Goal: Task Accomplishment & Management: Manage account settings

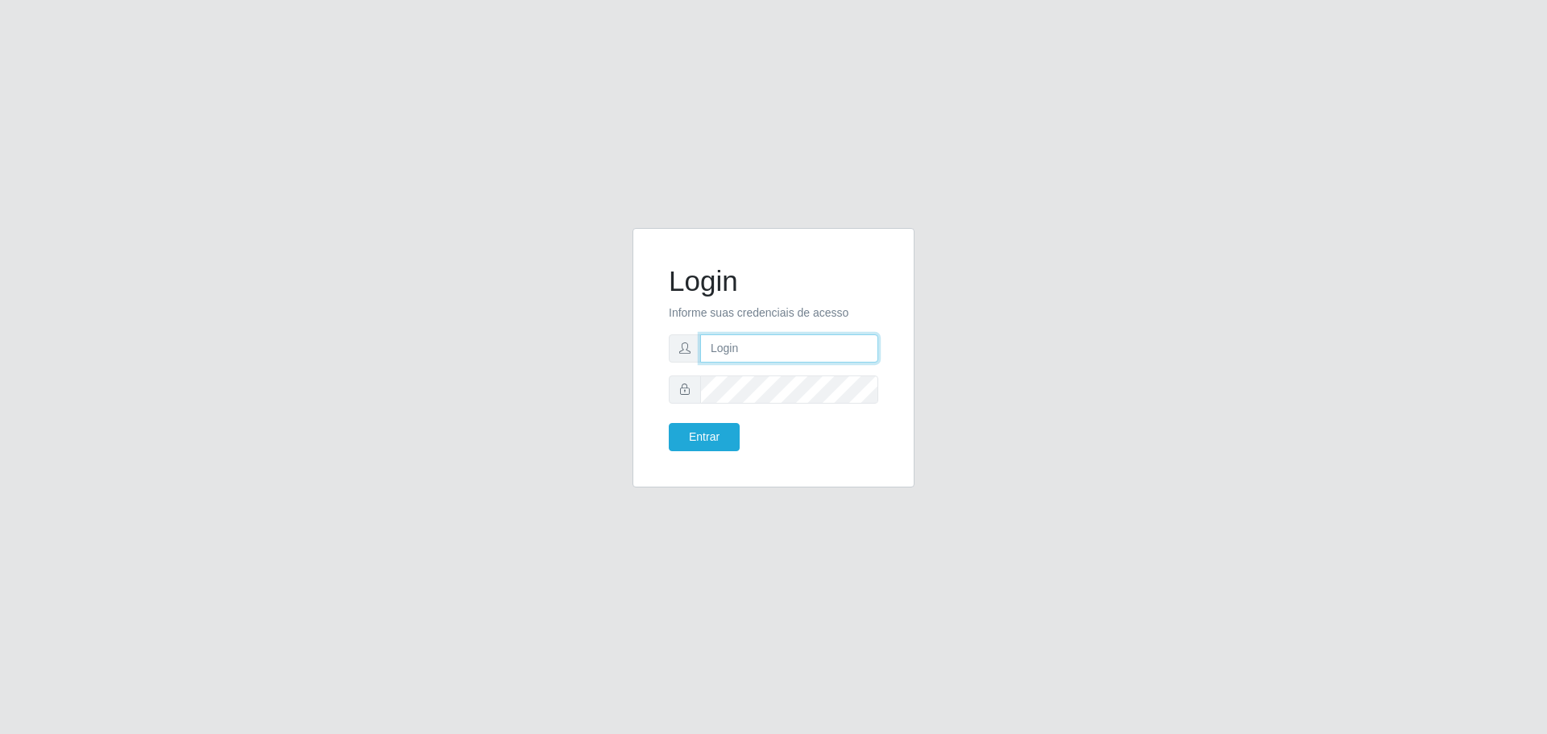
click at [763, 346] on input "text" at bounding box center [789, 348] width 178 height 28
click at [722, 427] on button "Entrar" at bounding box center [704, 437] width 71 height 28
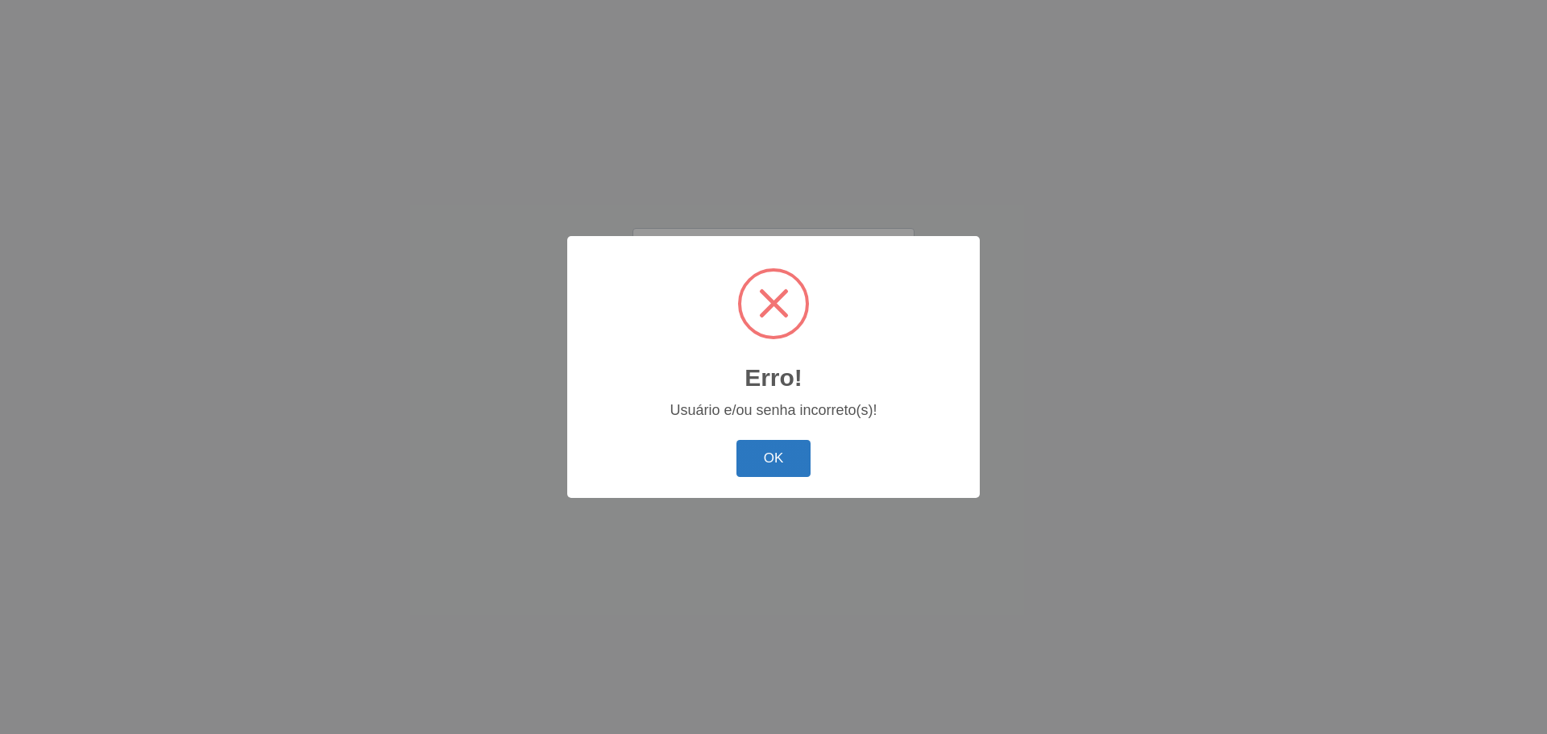
click at [768, 465] on button "OK" at bounding box center [773, 459] width 75 height 38
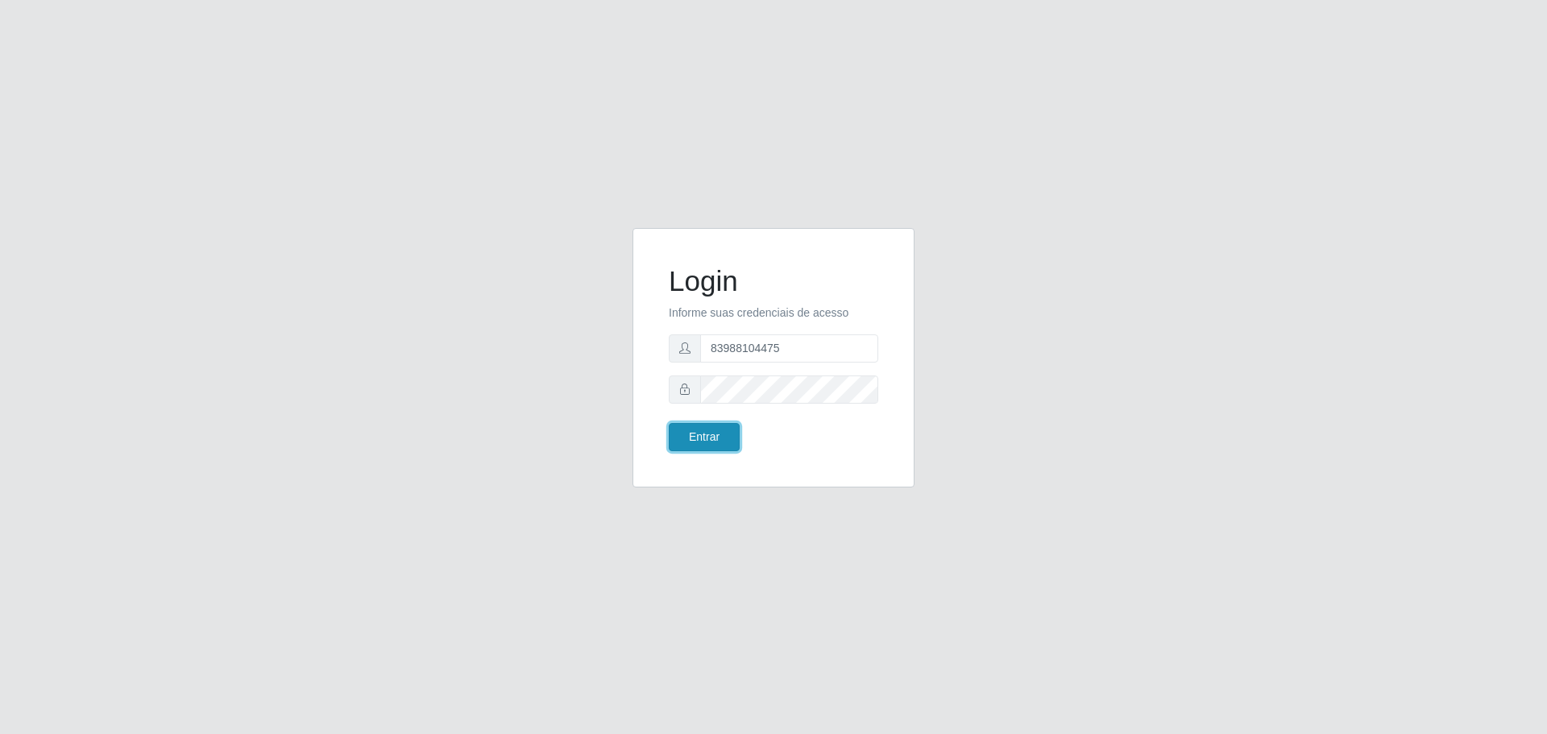
click at [685, 442] on button "Entrar" at bounding box center [704, 437] width 71 height 28
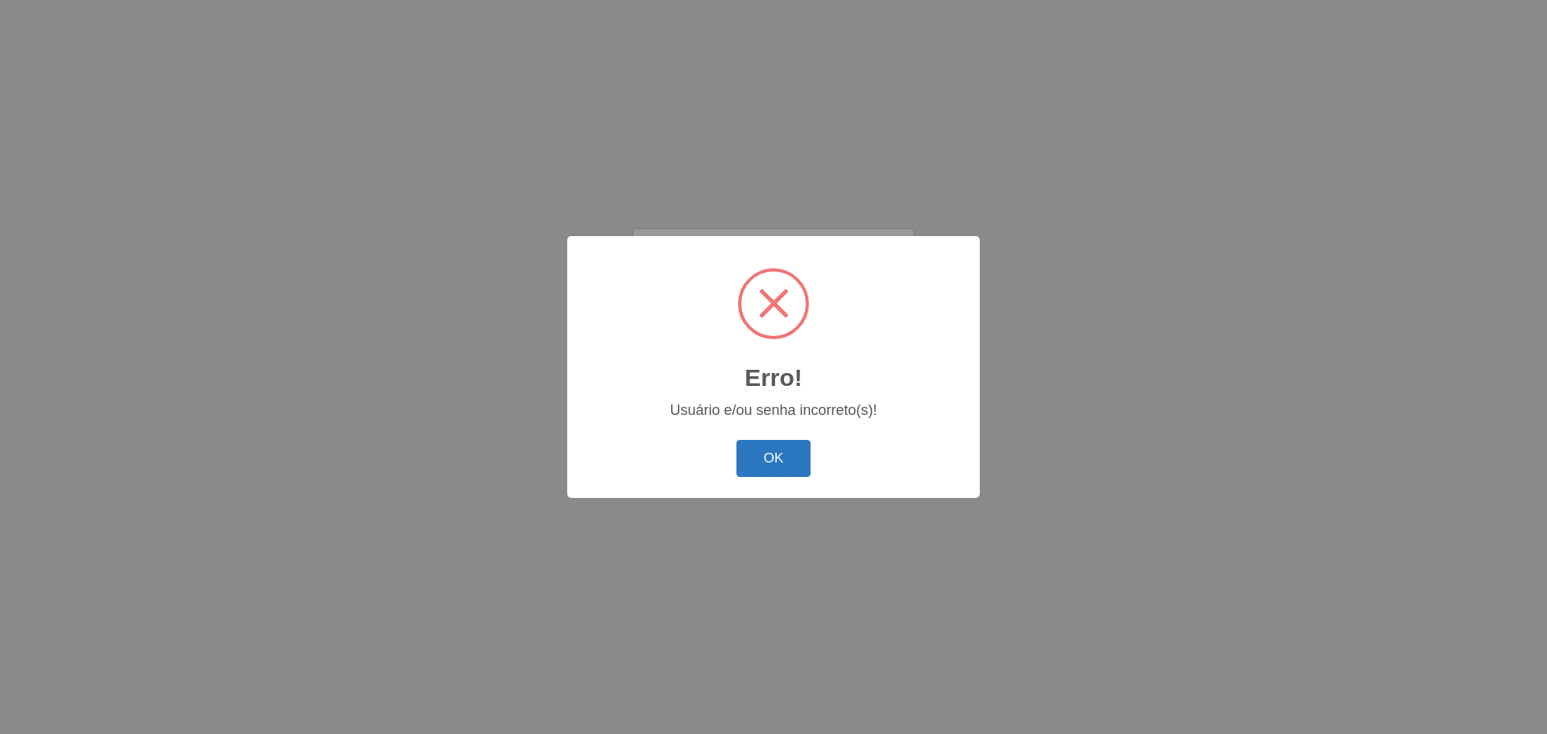
click at [781, 462] on button "OK" at bounding box center [773, 459] width 75 height 38
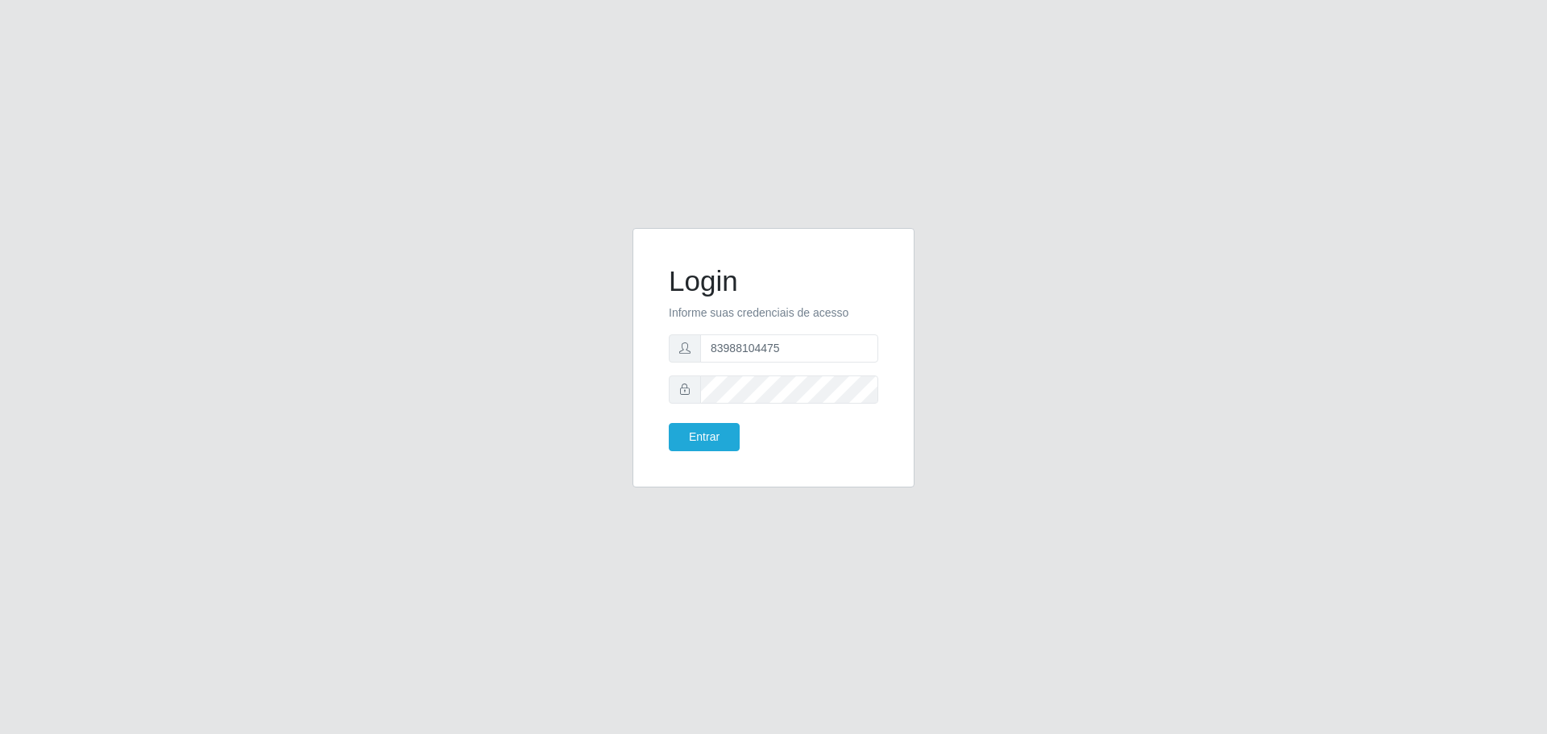
drag, startPoint x: 783, startPoint y: 325, endPoint x: 755, endPoint y: 350, distance: 38.2
click at [710, 349] on form "Login Informe suas credenciais de acesso 83988104475 Entrar" at bounding box center [773, 357] width 209 height 187
click at [772, 375] on form "Login Informe suas credenciais de acesso 83988104475 Entrar" at bounding box center [773, 357] width 209 height 187
click at [783, 355] on input "83988104475" at bounding box center [789, 348] width 178 height 28
type input "83988104476"
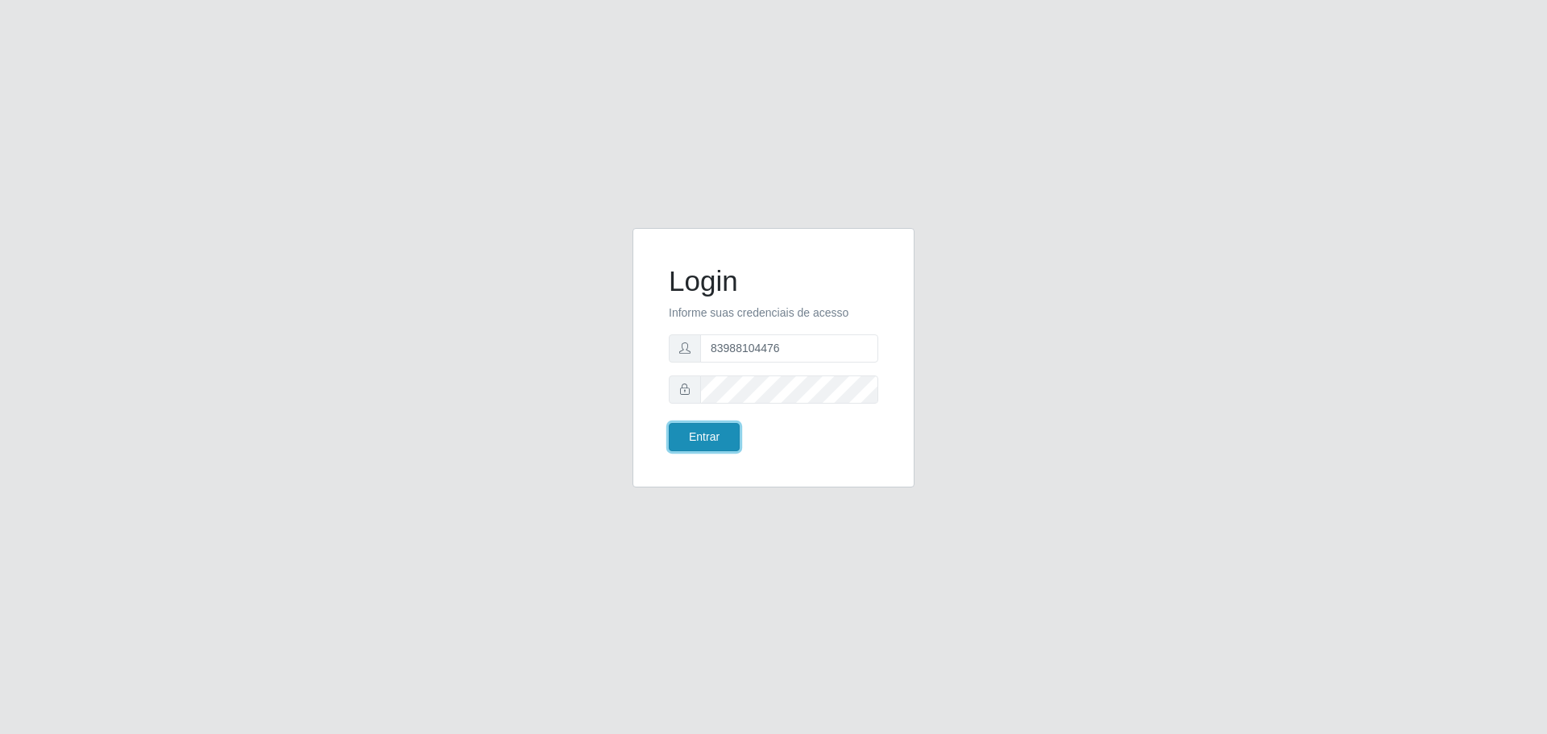
click at [694, 439] on button "Entrar" at bounding box center [704, 437] width 71 height 28
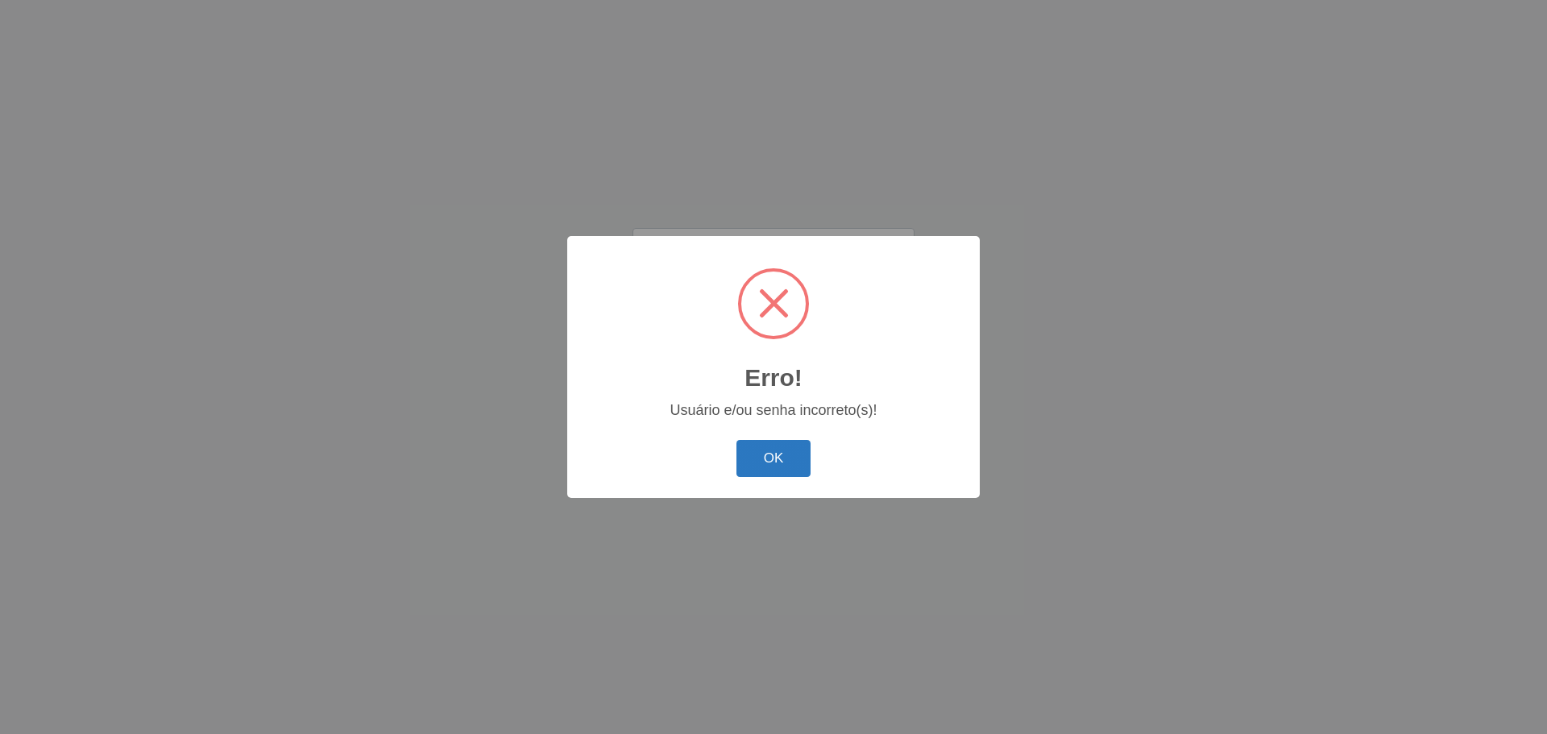
click at [785, 454] on button "OK" at bounding box center [773, 459] width 75 height 38
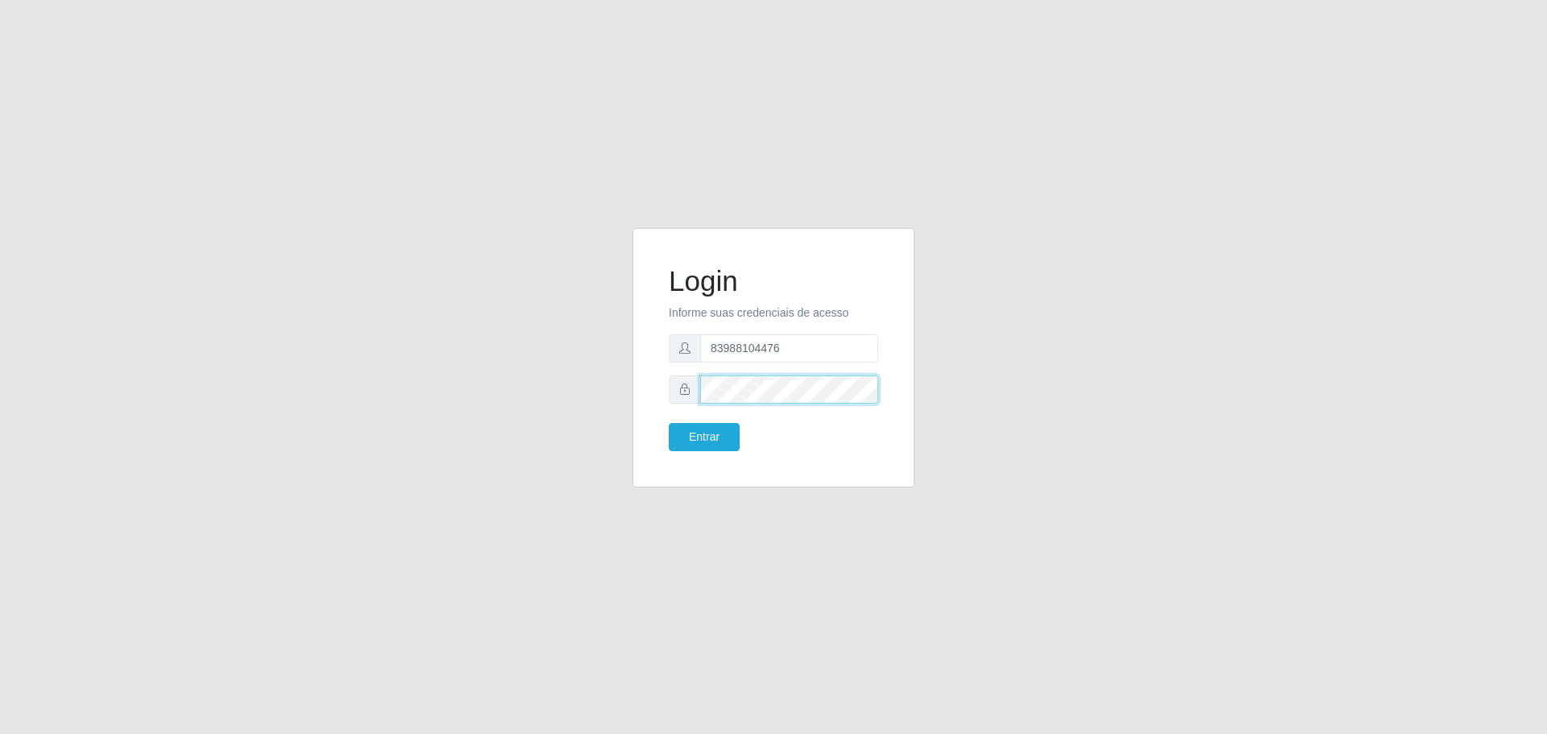
click at [669, 423] on button "Entrar" at bounding box center [704, 437] width 71 height 28
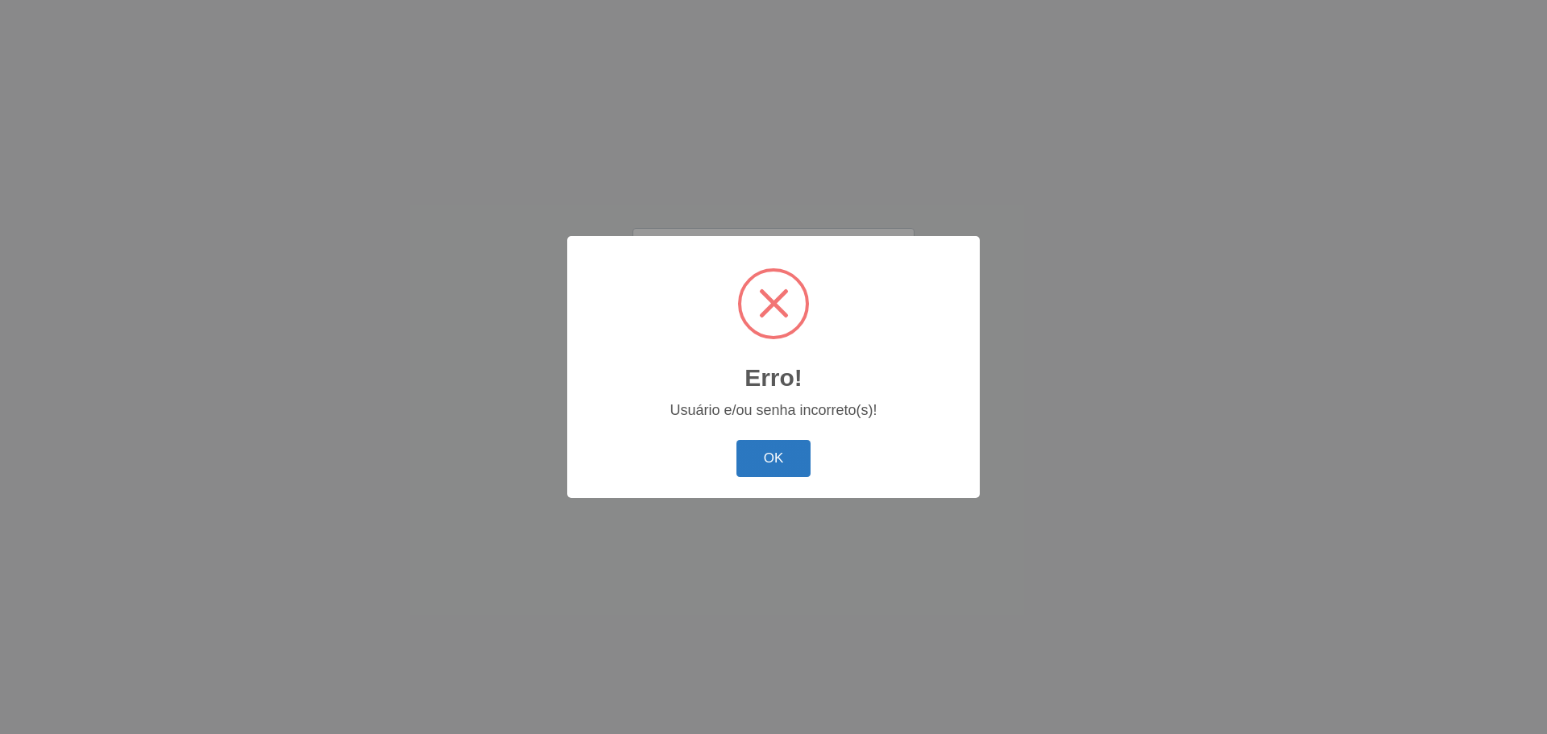
click at [760, 448] on button "OK" at bounding box center [773, 459] width 75 height 38
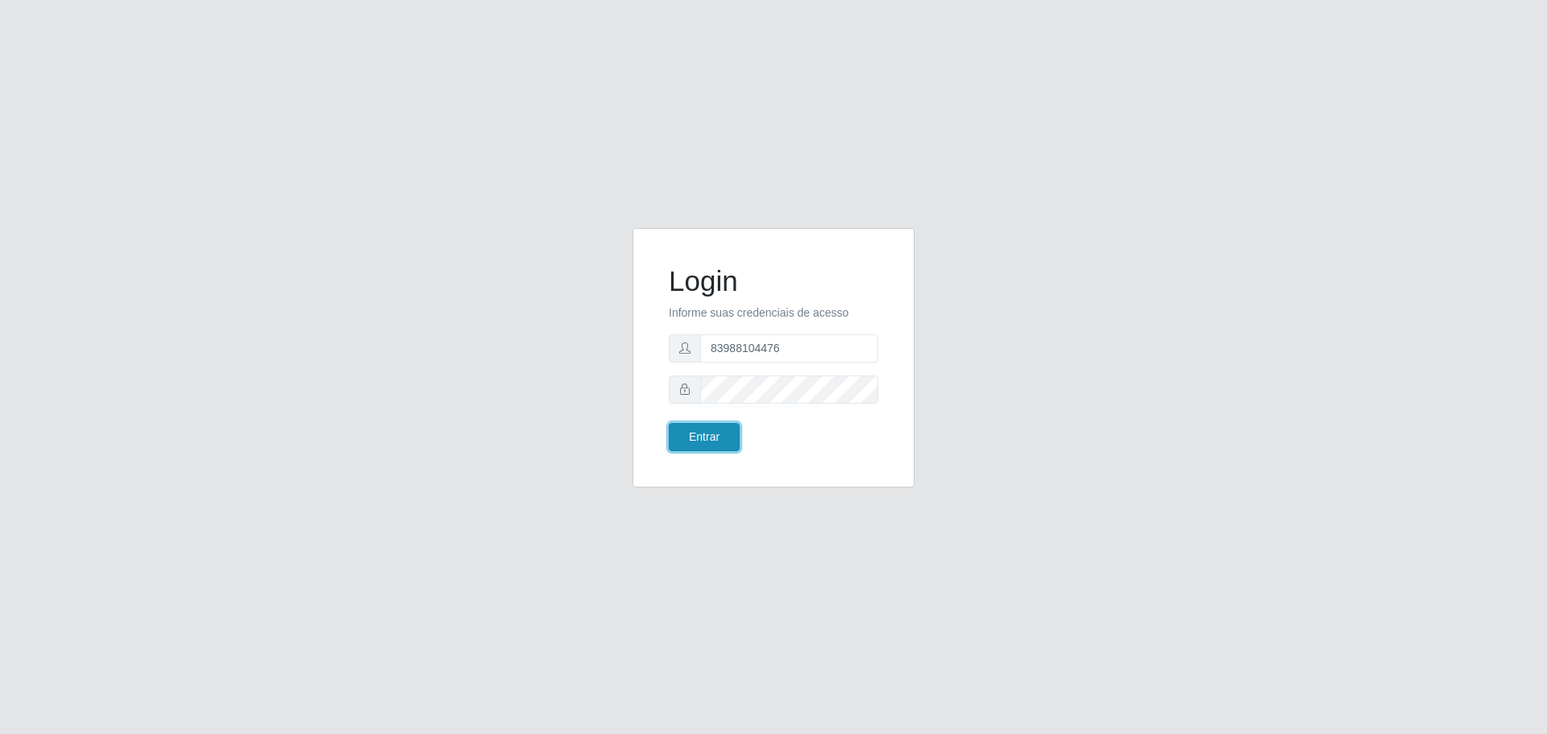
drag, startPoint x: 695, startPoint y: 436, endPoint x: 700, endPoint y: 406, distance: 30.2
click at [695, 434] on button "Entrar" at bounding box center [704, 437] width 71 height 28
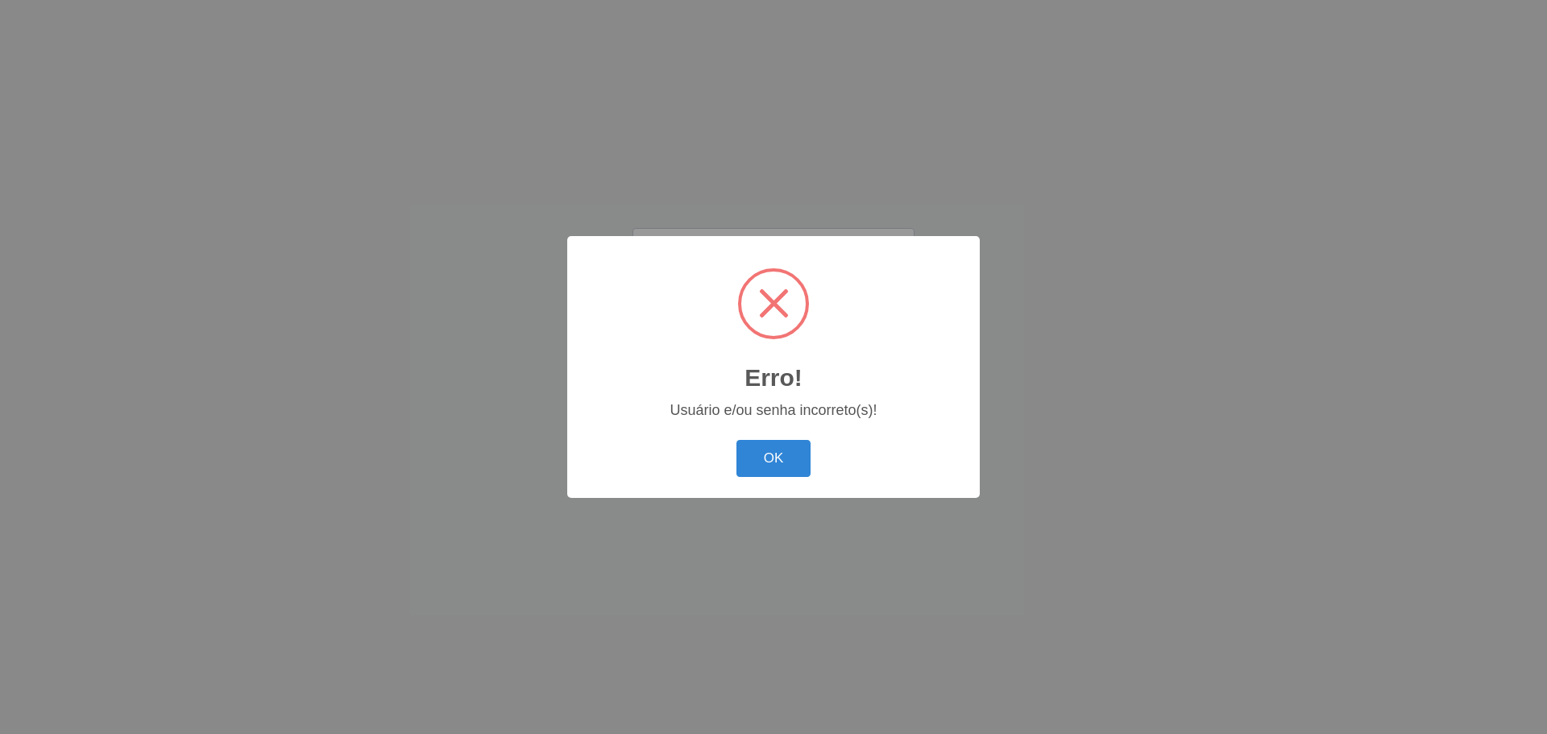
click at [685, 340] on div "Erro! ×" at bounding box center [773, 327] width 380 height 150
click at [783, 433] on div "Erro! × Usuário e/ou senha incorreto(s)! OK Cancel" at bounding box center [773, 366] width 412 height 261
click at [773, 449] on button "OK" at bounding box center [773, 459] width 75 height 38
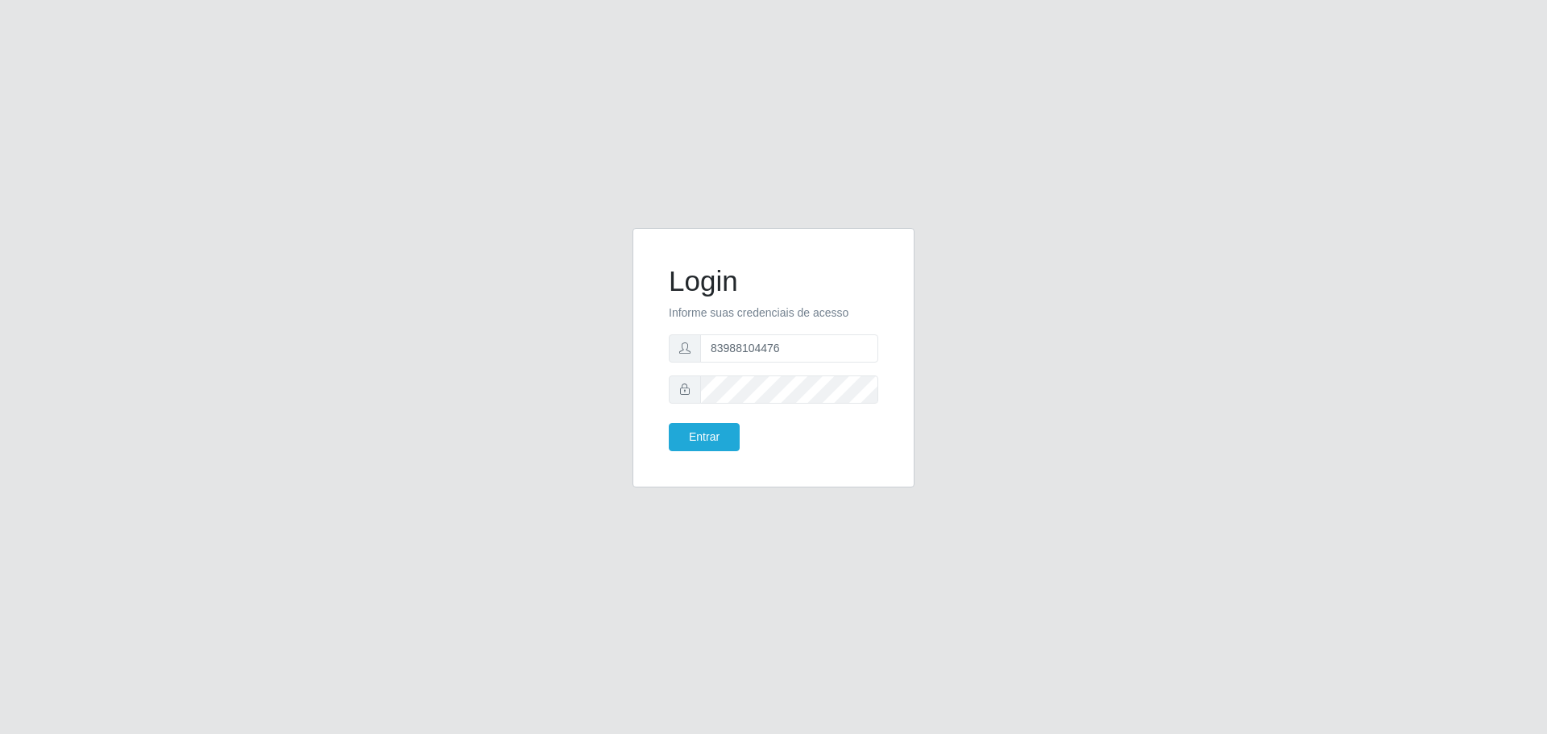
click at [685, 350] on icon at bounding box center [684, 347] width 11 height 11
click at [799, 345] on input "text" at bounding box center [789, 348] width 178 height 28
click at [707, 437] on button "Entrar" at bounding box center [704, 437] width 71 height 28
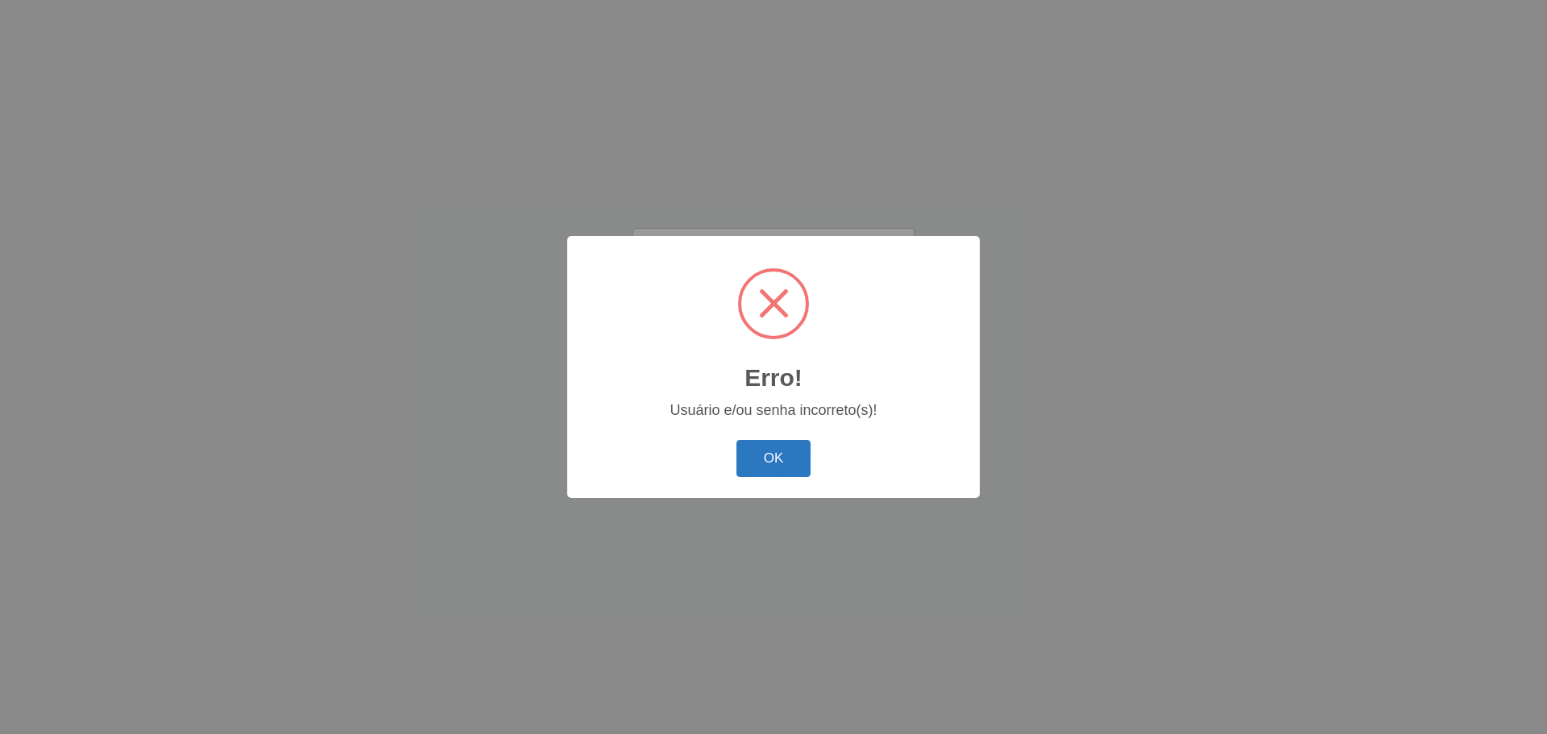
click at [747, 461] on button "OK" at bounding box center [773, 459] width 75 height 38
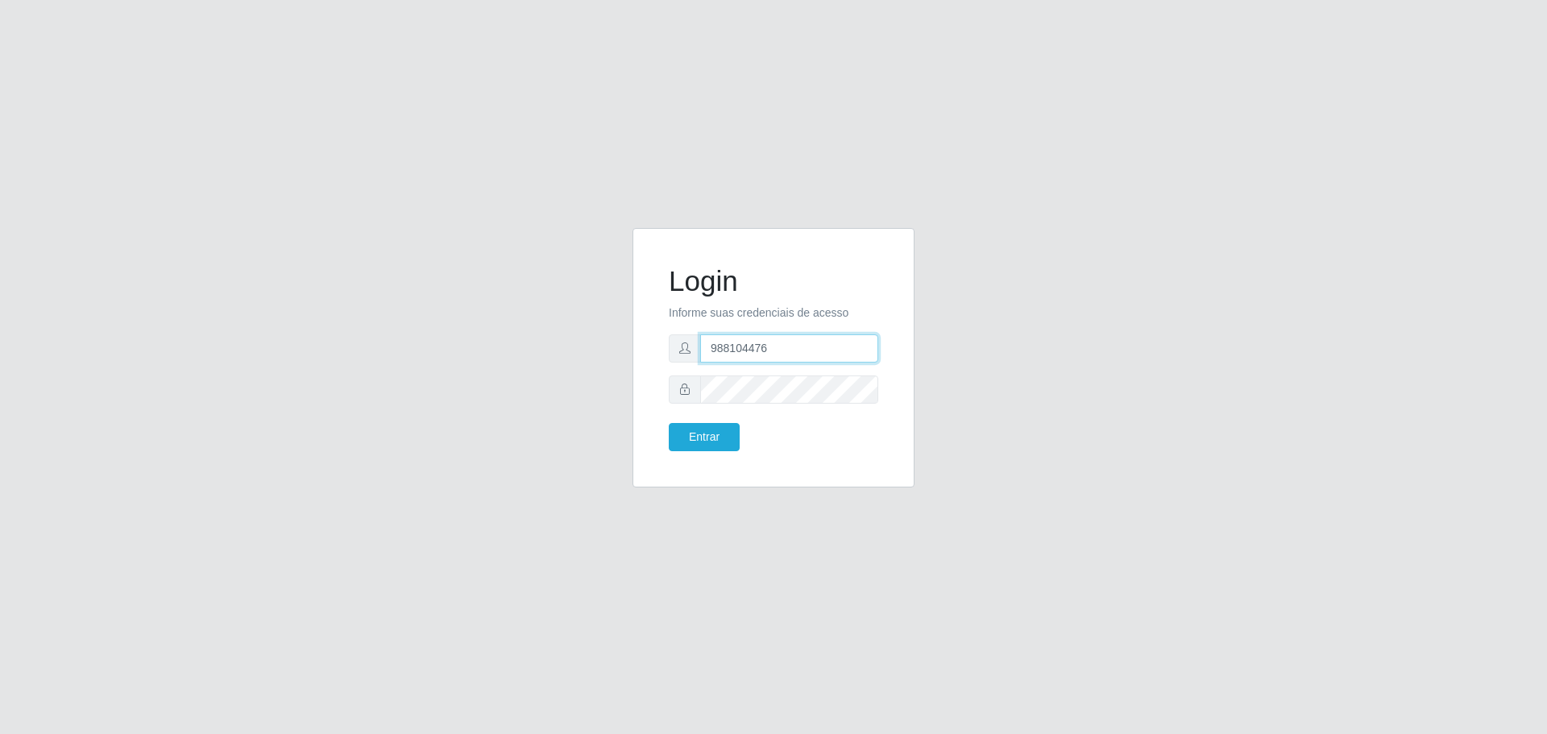
click at [710, 346] on input "988104476" at bounding box center [789, 348] width 178 height 28
type input "83988104476"
click at [719, 445] on button "Entrar" at bounding box center [704, 437] width 71 height 28
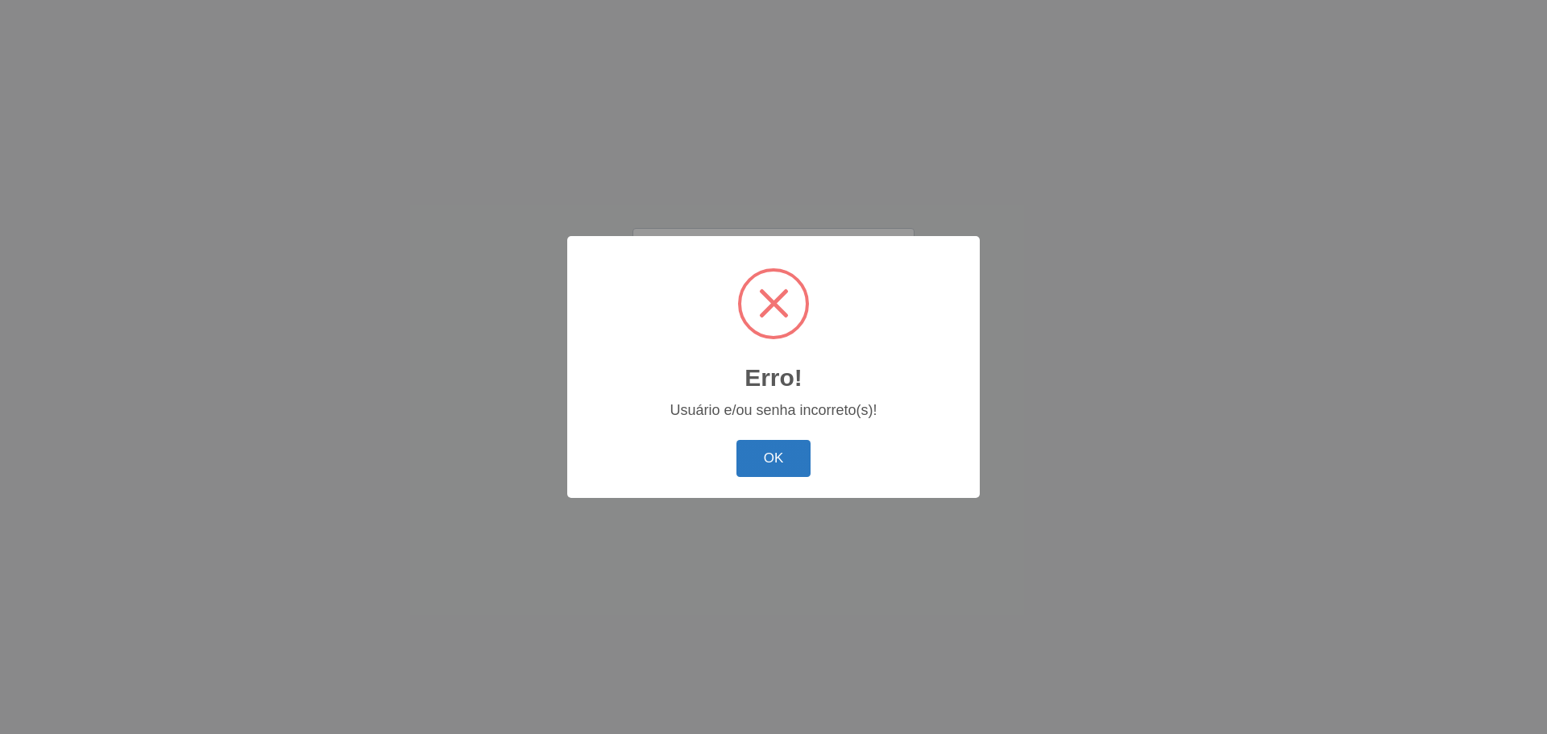
click at [760, 443] on button "OK" at bounding box center [773, 459] width 75 height 38
